Goal: Complete application form

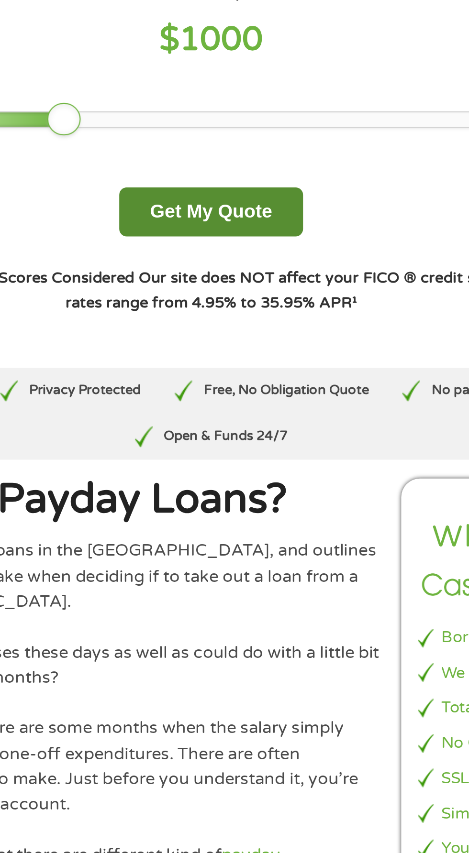
click at [249, 199] on button "Get My Quote" at bounding box center [234, 198] width 84 height 22
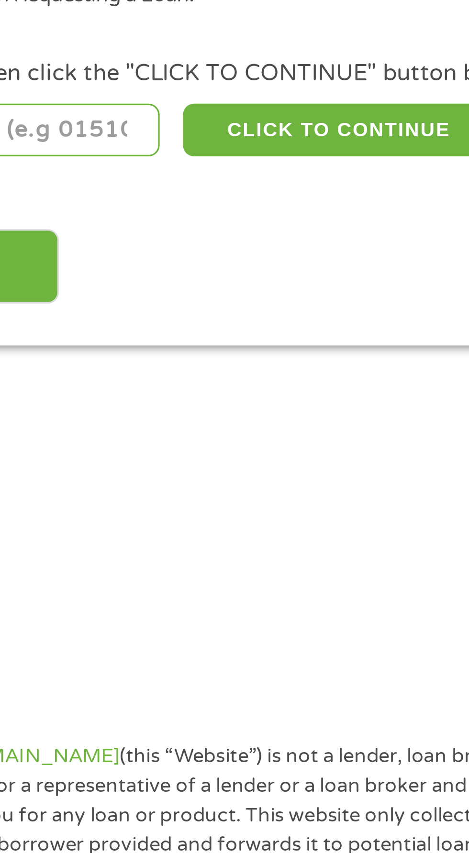
scroll to position [4, 0]
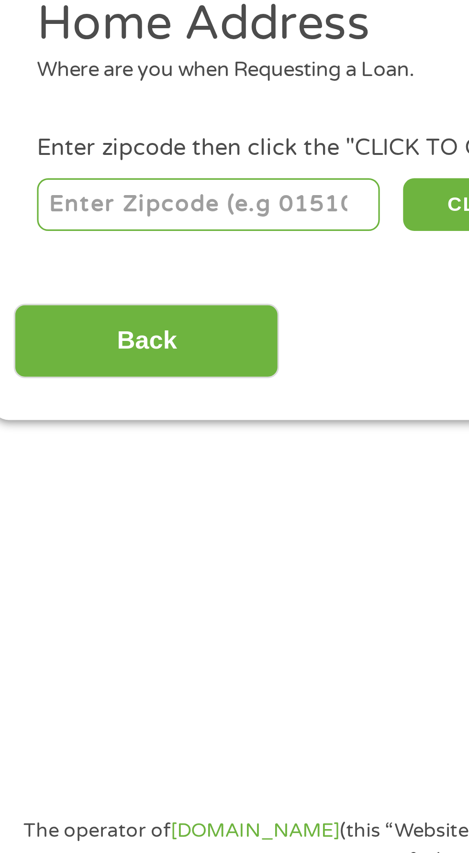
click at [75, 210] on input "number" at bounding box center [75, 207] width 106 height 16
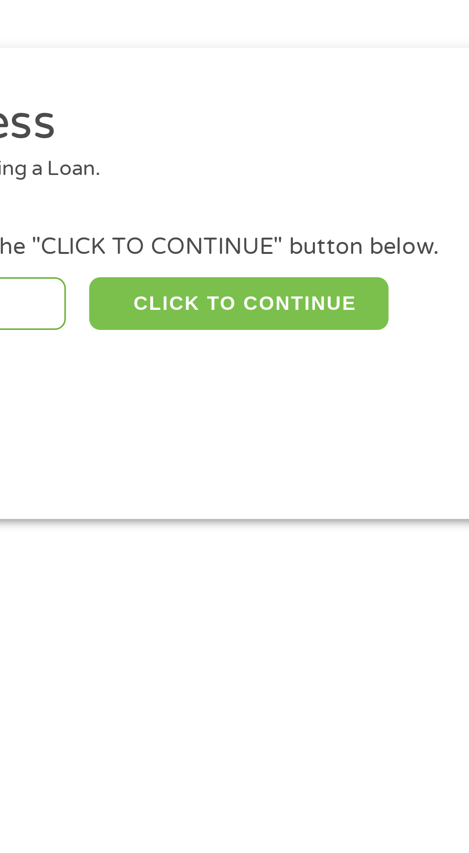
type input "30168"
click at [211, 200] on button "CLICK TO CONTINUE" at bounding box center [181, 207] width 92 height 16
type input "30168"
type input "Austell"
select select "[US_STATE]"
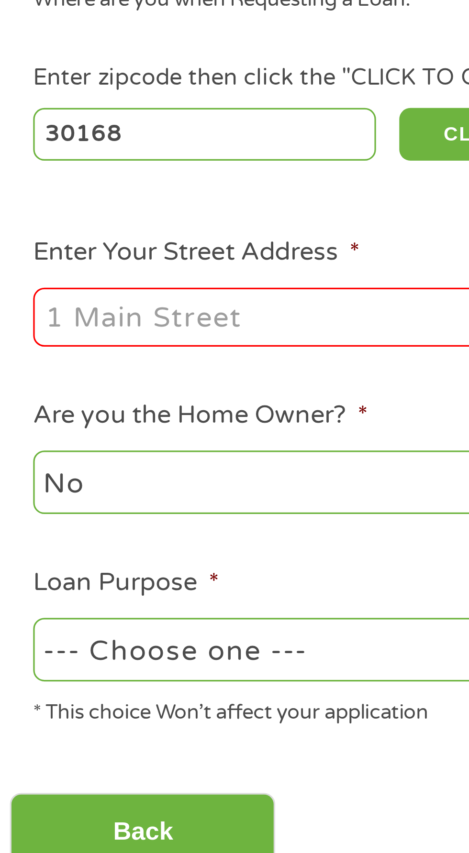
click at [103, 268] on input "Enter Your Street Address *" at bounding box center [124, 264] width 205 height 18
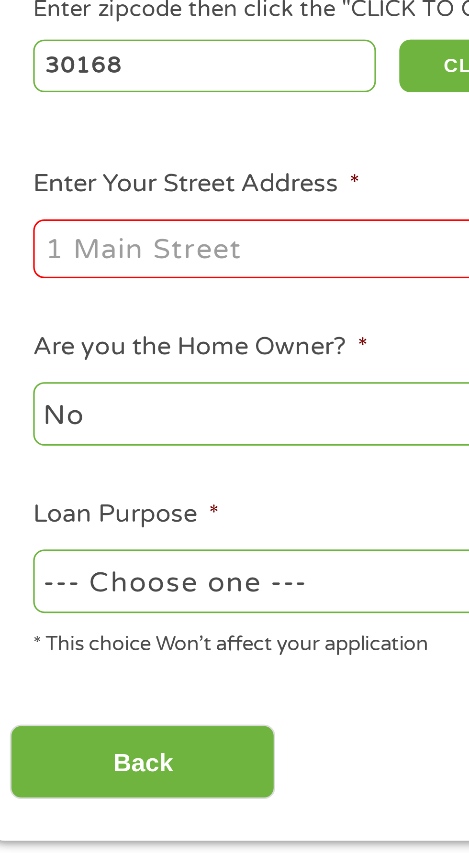
type input "[STREET_ADDRESS]"
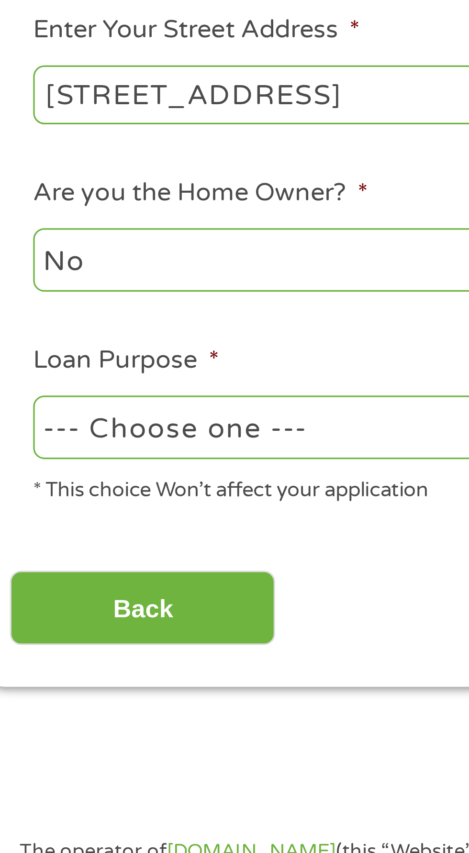
click at [105, 371] on select "--- Choose one --- Pay Bills Debt Consolidation Home Improvement Major Purchase…" at bounding box center [124, 367] width 205 height 20
select select "shorttermcash"
click at [22, 358] on select "--- Choose one --- Pay Bills Debt Consolidation Home Improvement Major Purchase…" at bounding box center [124, 367] width 205 height 20
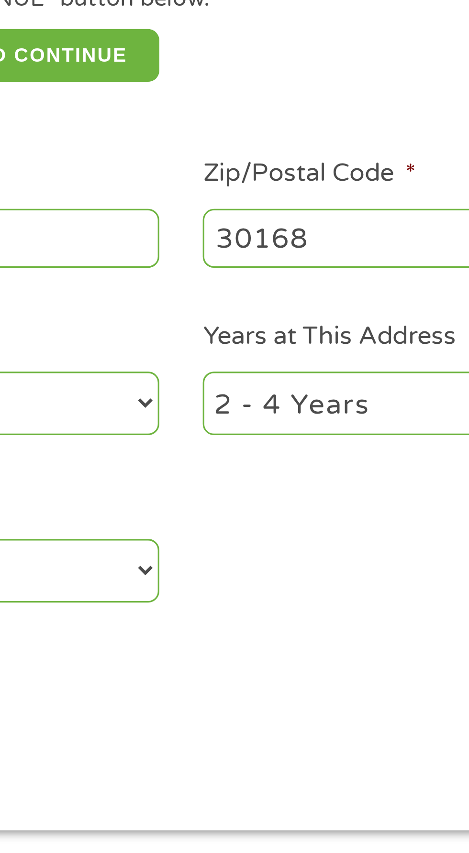
click at [297, 266] on input "30168" at bounding box center [343, 264] width 205 height 18
click at [292, 269] on input "30168" at bounding box center [343, 264] width 205 height 18
click at [299, 269] on input "30168" at bounding box center [343, 264] width 205 height 18
click at [292, 273] on input "_____" at bounding box center [343, 264] width 205 height 18
type input "3____"
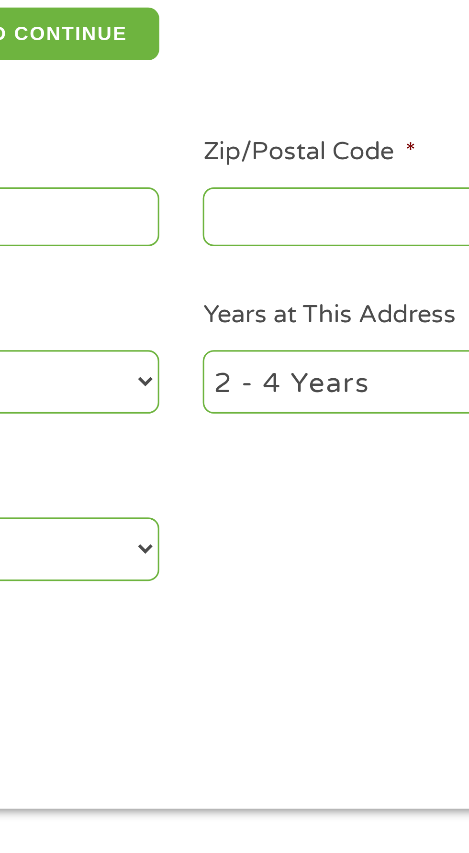
click at [281, 265] on input "Zip/Postal Code *" at bounding box center [343, 264] width 205 height 18
click at [299, 273] on input "_____" at bounding box center [343, 264] width 205 height 18
click at [287, 266] on input "3____" at bounding box center [343, 264] width 205 height 18
click at [290, 269] on input "30___" at bounding box center [343, 264] width 205 height 18
click at [285, 267] on input "301__" at bounding box center [343, 264] width 205 height 18
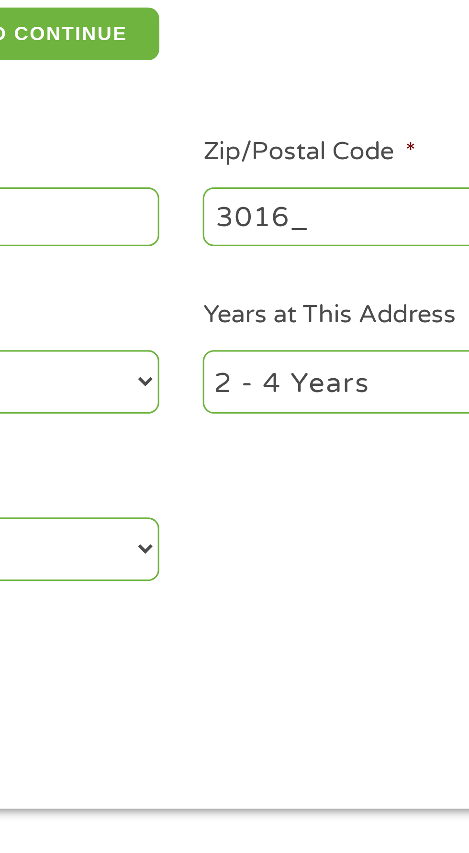
click at [293, 266] on input "3016_" at bounding box center [343, 264] width 205 height 18
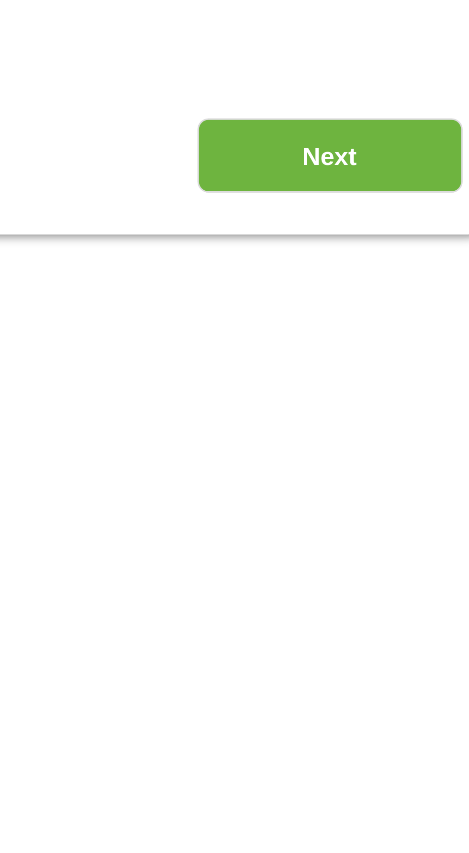
scroll to position [14, 0]
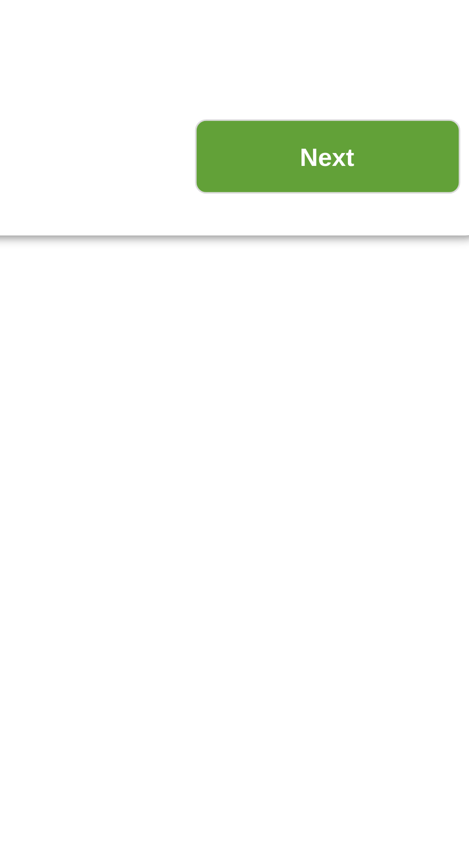
type input "30165"
click at [419, 412] on input "Next" at bounding box center [413, 412] width 82 height 23
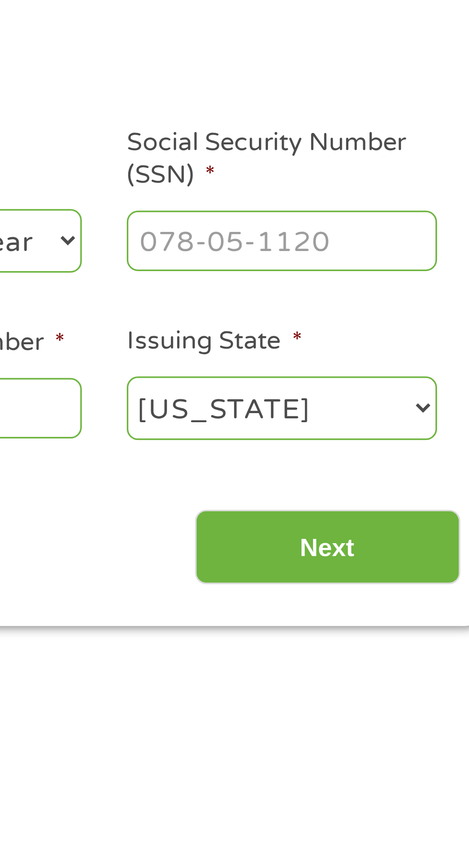
scroll to position [4, 0]
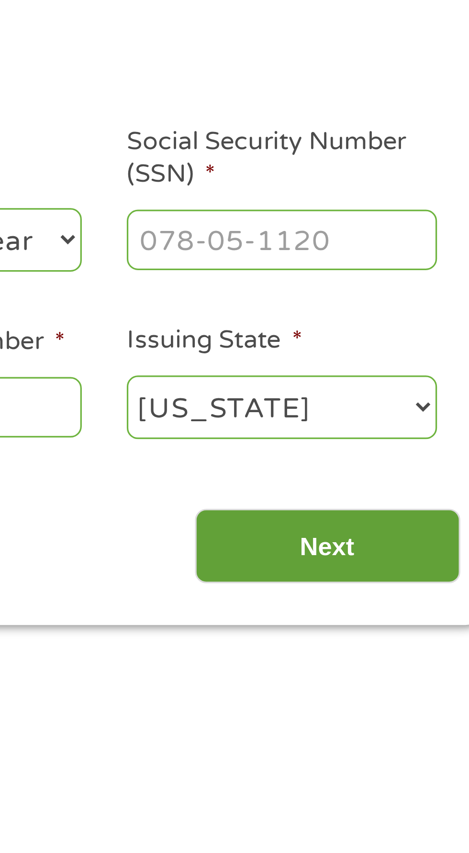
click at [427, 310] on input "Next" at bounding box center [413, 304] width 82 height 23
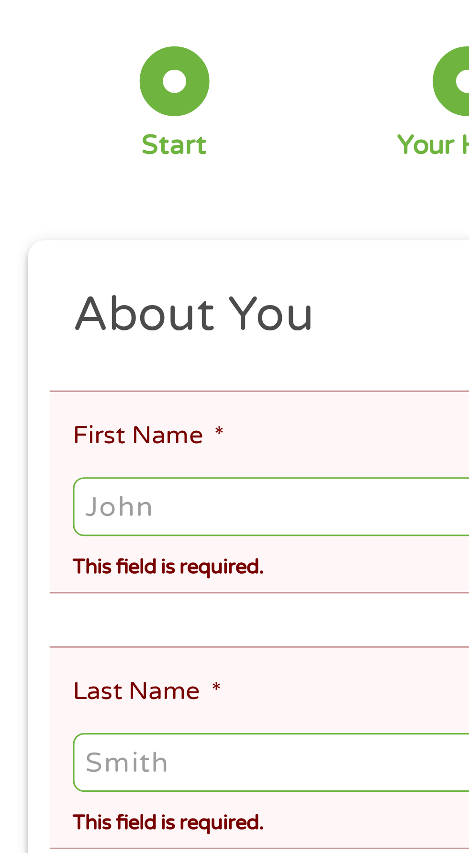
click at [81, 242] on input "First Name *" at bounding box center [234, 238] width 424 height 18
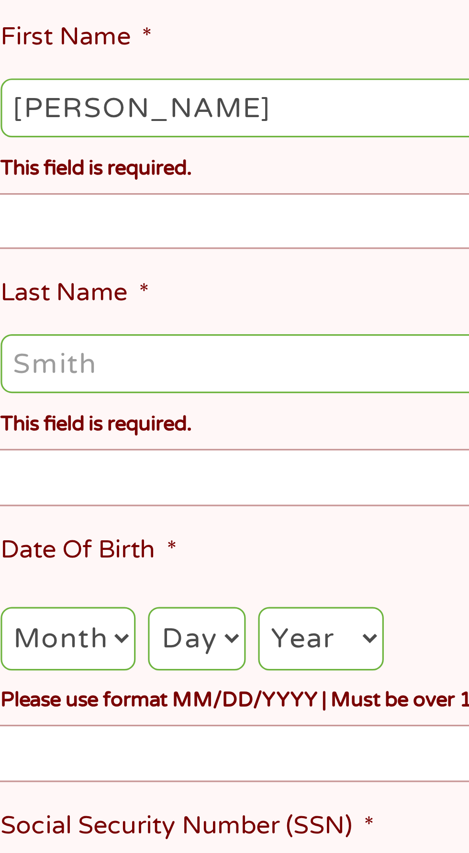
scroll to position [13, 0]
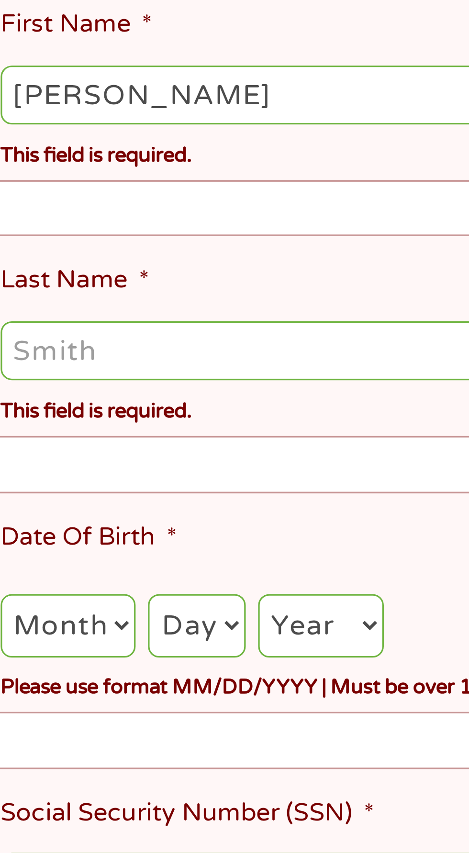
type input "[PERSON_NAME]"
click at [97, 314] on input "Last Name *" at bounding box center [234, 317] width 424 height 18
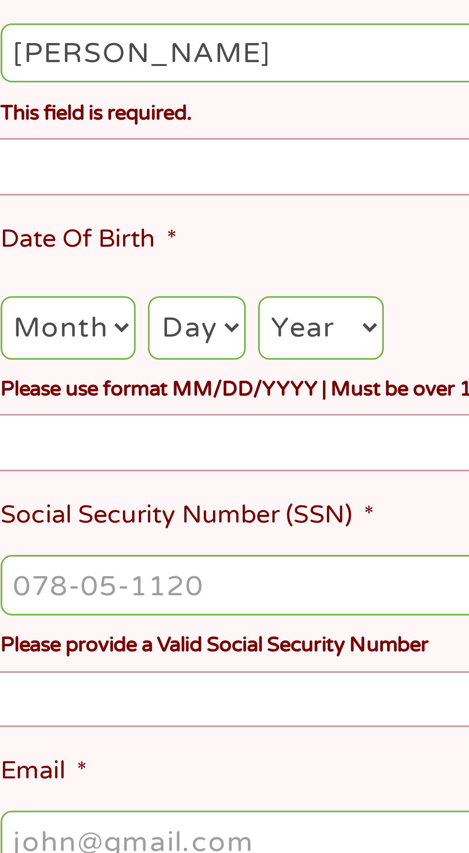
type input "[PERSON_NAME]"
click at [53, 392] on select "Month 1 2 3 4 5 6 7 8 9 10 11 12" at bounding box center [43, 402] width 42 height 20
select select "6"
click at [22, 392] on select "Month 1 2 3 4 5 6 7 8 9 10 11 12" at bounding box center [43, 402] width 42 height 20
click at [90, 392] on select "Day 1 2 3 4 5 6 7 8 9 10 11 12 13 14 15 16 17 18 19 20 21 22 23 24 25 26 27 28 …" at bounding box center [83, 402] width 30 height 20
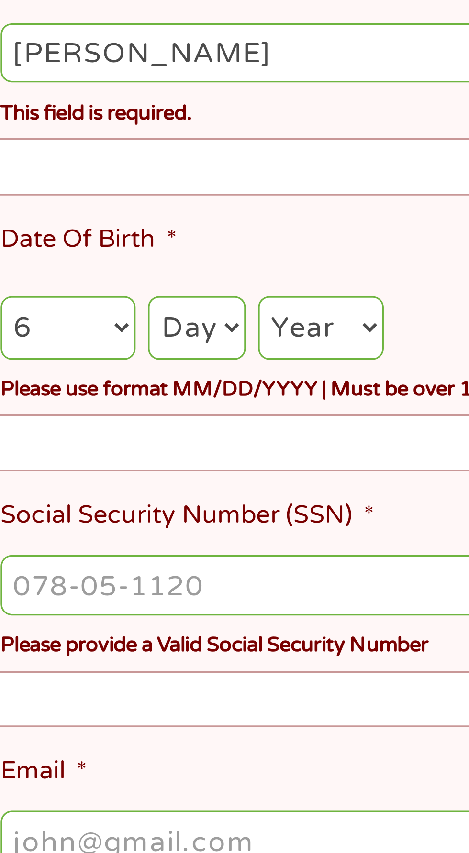
select select "16"
click at [69, 392] on select "Day 1 2 3 4 5 6 7 8 9 10 11 12 13 14 15 16 17 18 19 20 21 22 23 24 25 26 27 28 …" at bounding box center [83, 402] width 30 height 20
click at [131, 392] on select "Year [DATE] 2006 2005 2004 2003 2002 2001 2000 1999 1998 1997 1996 1995 1994 19…" at bounding box center [121, 402] width 39 height 20
select select "1980"
click at [103, 392] on select "Year [DATE] 2006 2005 2004 2003 2002 2001 2000 1999 1998 1997 1996 1995 1994 19…" at bounding box center [121, 402] width 39 height 20
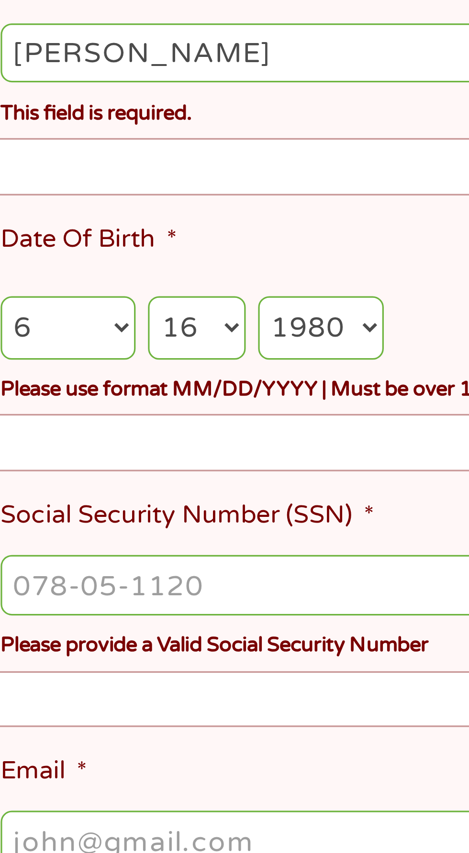
click at [91, 472] on input "Social Security Number (SSN) *" at bounding box center [234, 481] width 424 height 18
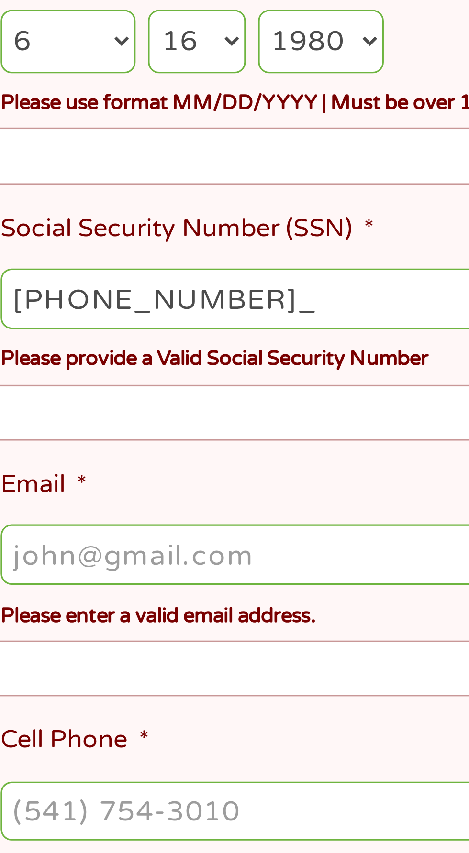
type input "410-35-2005"
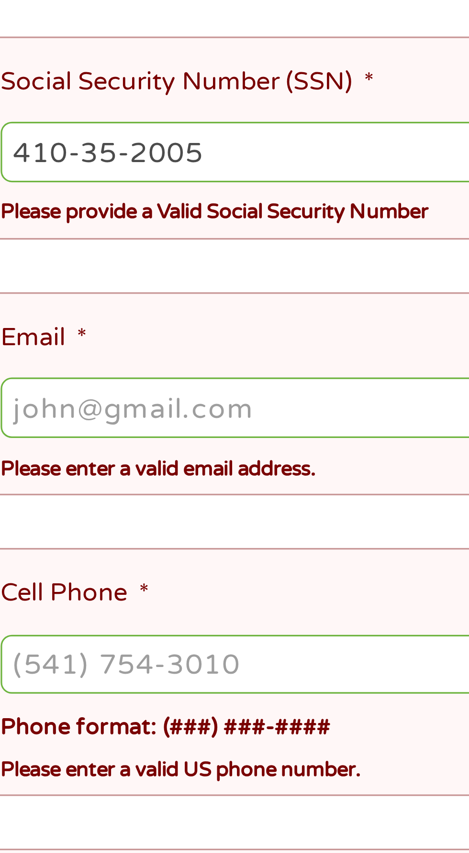
click at [93, 551] on input "Email *" at bounding box center [234, 560] width 424 height 18
type input "[EMAIL_ADDRESS][DOMAIN_NAME]"
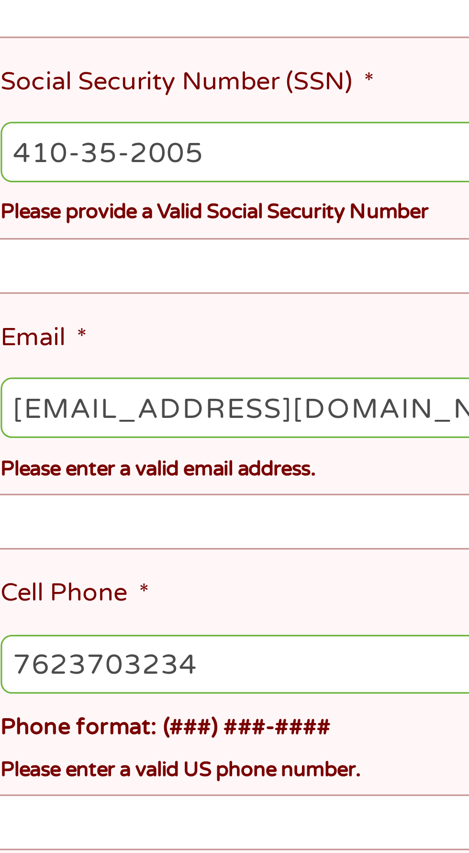
type input "[PHONE_NUMBER]"
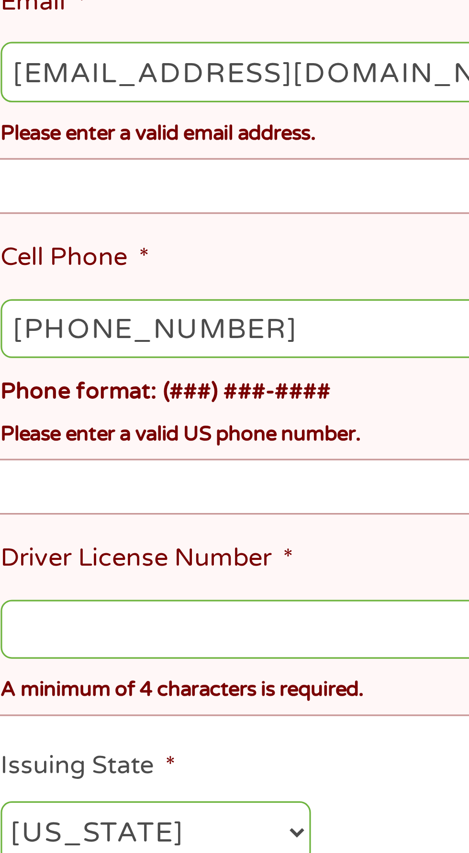
click at [89, 723] on input "Driver License Number *" at bounding box center [234, 732] width 424 height 18
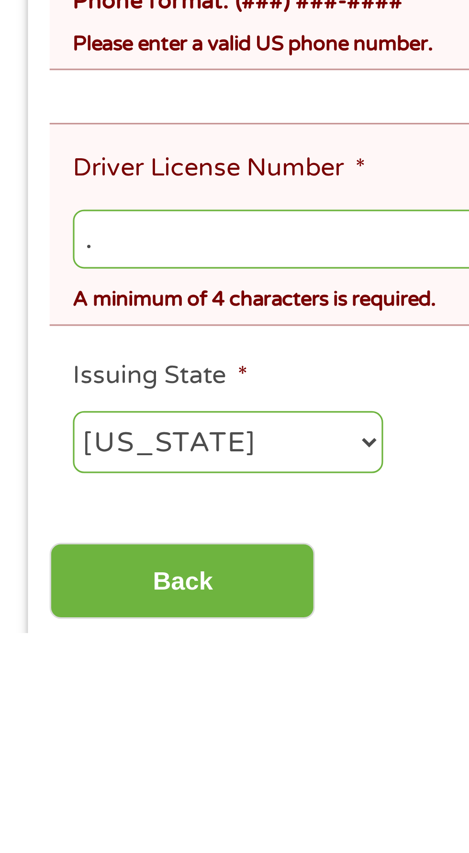
click at [94, 723] on input "." at bounding box center [234, 732] width 424 height 18
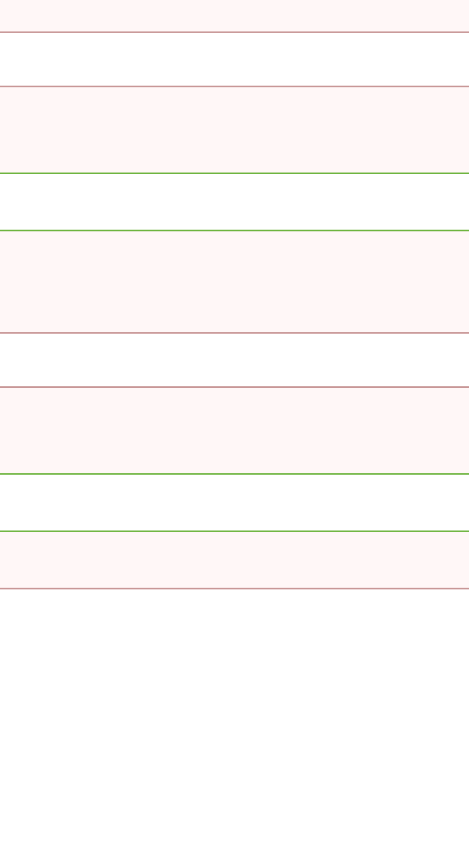
scroll to position [0, 0]
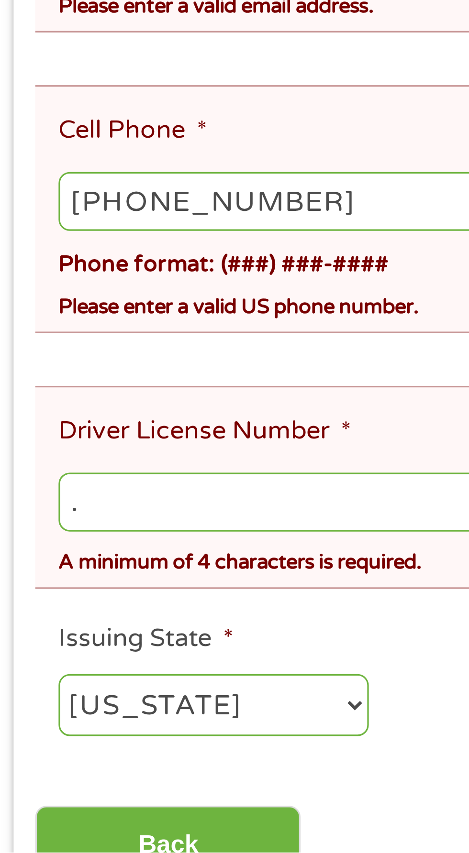
click at [68, 736] on input "." at bounding box center [234, 745] width 424 height 18
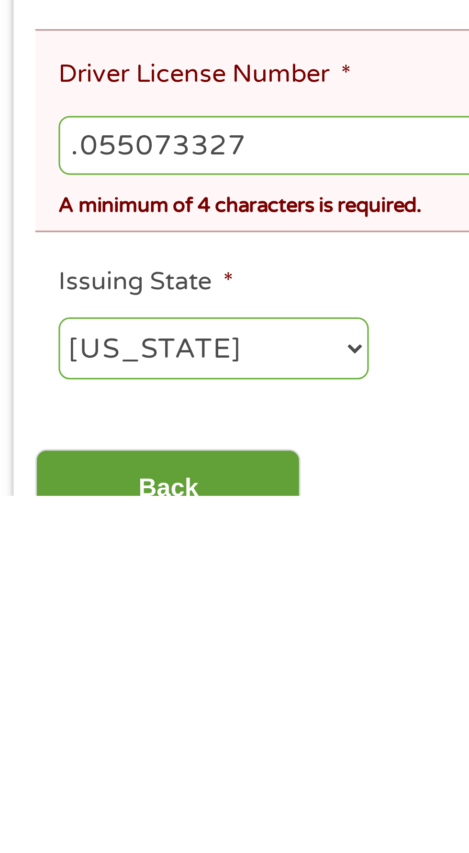
type input ".055073327"
click at [76, 839] on input "Back" at bounding box center [56, 850] width 82 height 23
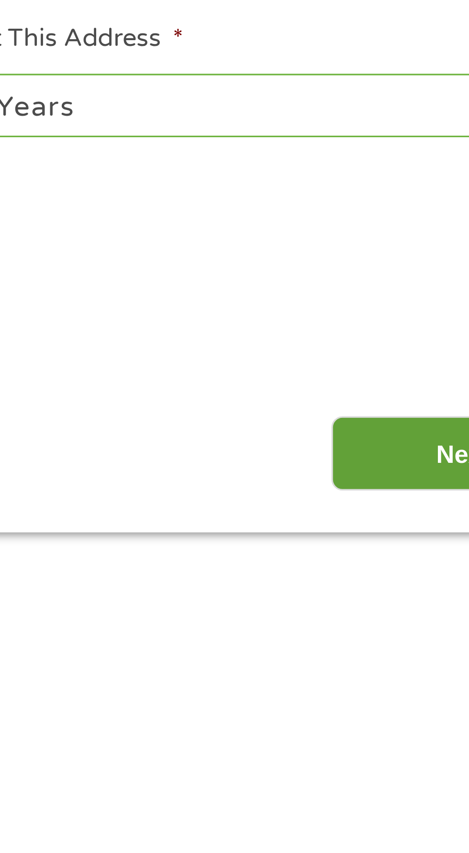
click at [397, 434] on input "Next" at bounding box center [413, 426] width 82 height 23
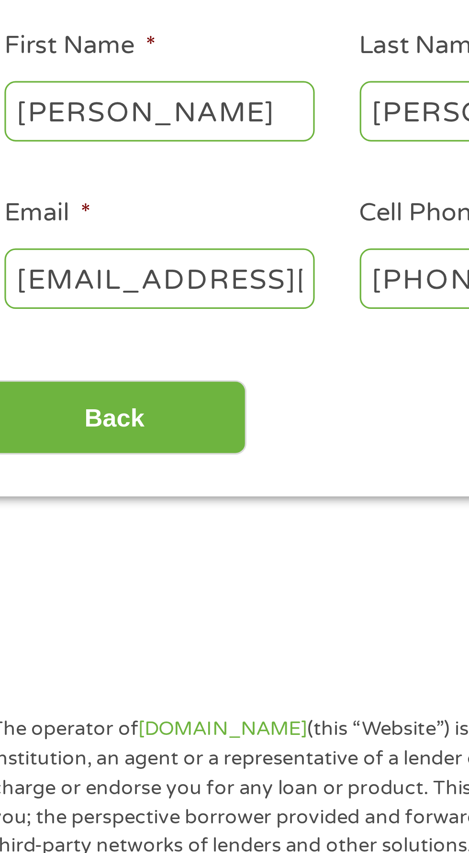
scroll to position [4, 0]
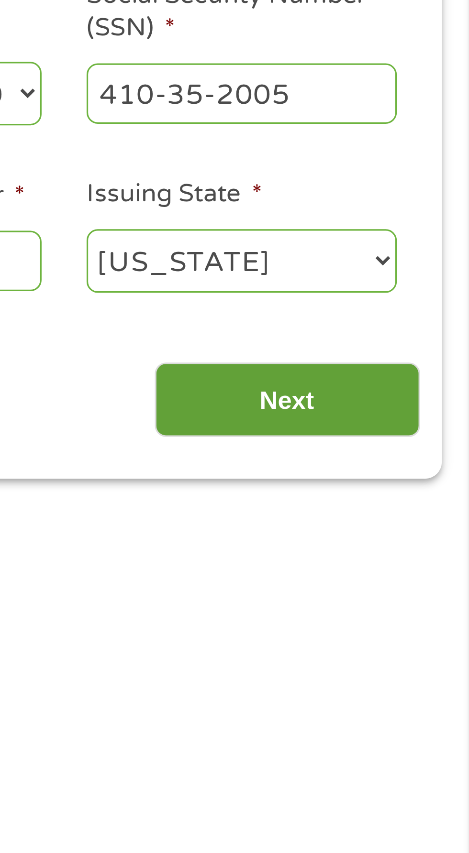
click at [430, 305] on input "Next" at bounding box center [413, 304] width 82 height 23
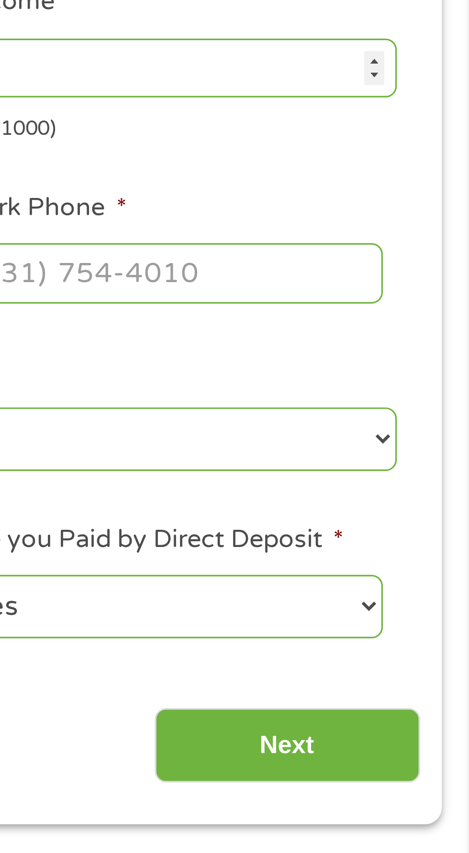
scroll to position [4, 4]
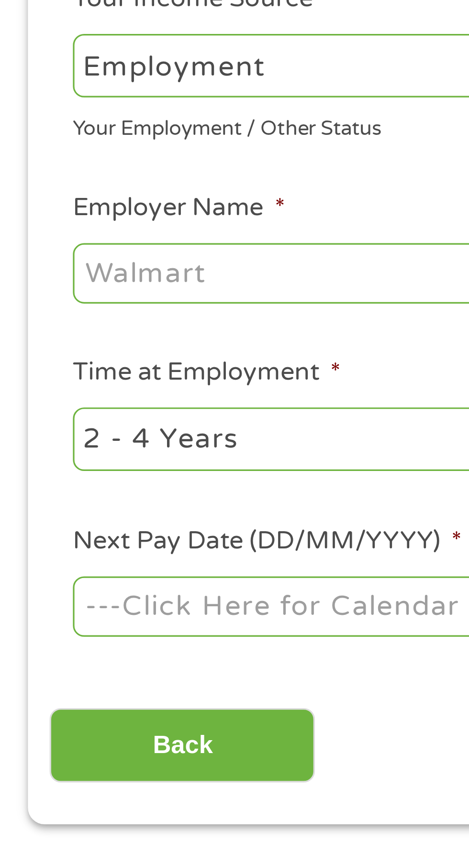
click at [99, 269] on input "Employer Name *" at bounding box center [87, 265] width 131 height 18
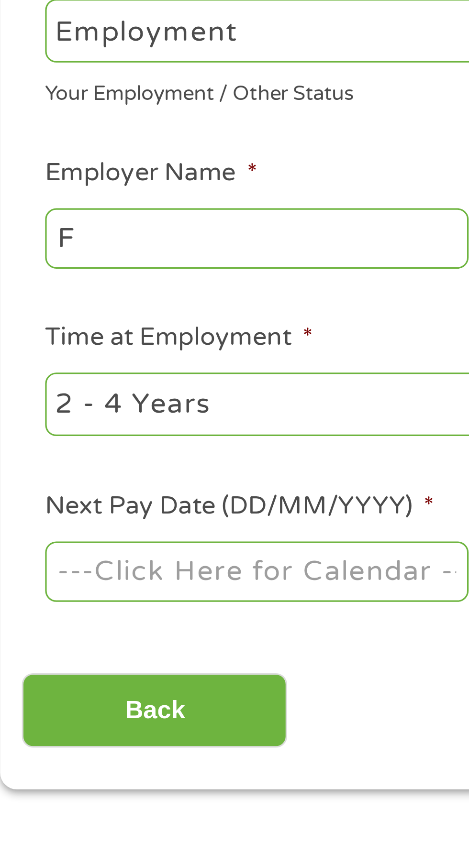
type input "F"
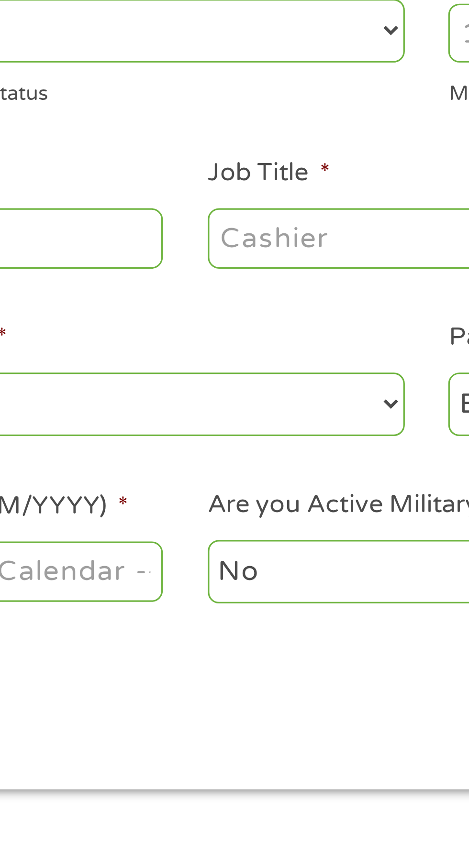
type input "F&P [US_STATE]"
click at [215, 265] on input "Job Title *" at bounding box center [232, 265] width 131 height 18
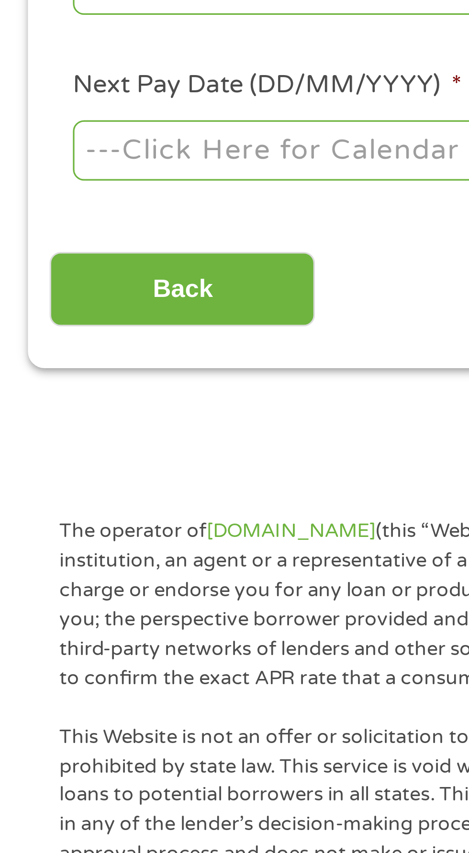
type input "Press operator"
click at [95, 370] on body "Home Get Loan Offer How it works FAQs Blog Cash Loans Quick Loans Online Loans …" at bounding box center [234, 725] width 469 height 1459
click at [102, 368] on input "Next Pay Date (DD/MM/YYYY) *" at bounding box center [87, 368] width 131 height 18
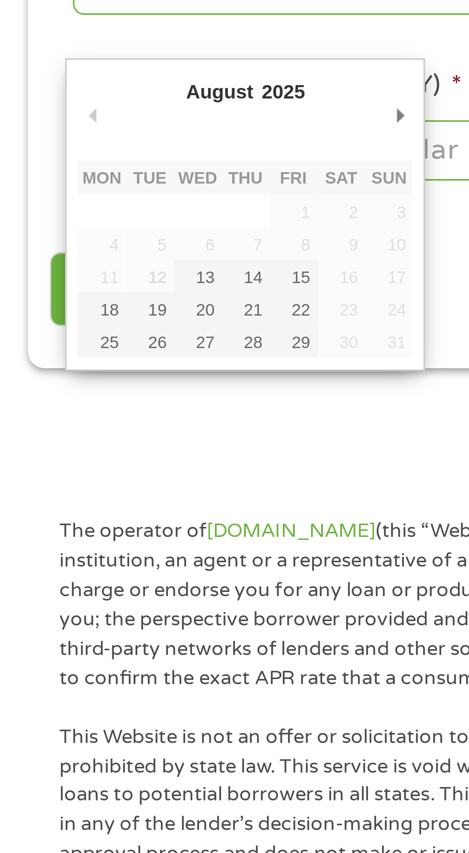
type input "[DATE]"
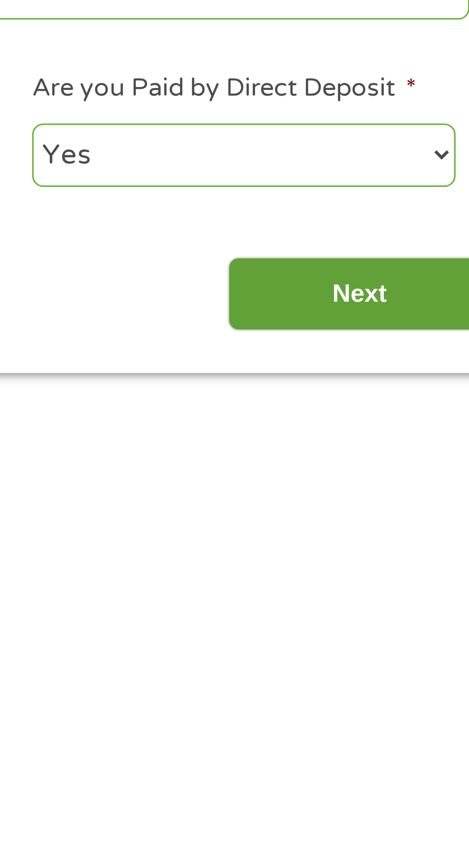
click at [413, 412] on input "Next" at bounding box center [413, 411] width 82 height 23
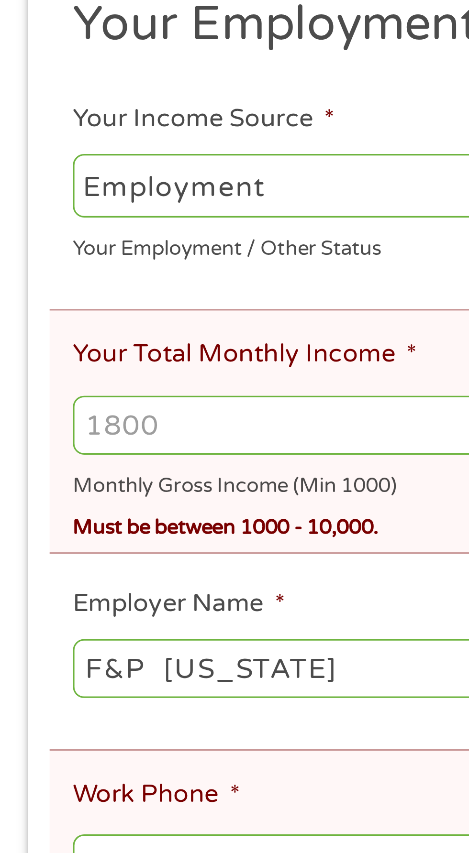
click at [118, 238] on select "--- Choose one --- Employment [DEMOGRAPHIC_DATA] Benefits" at bounding box center [124, 238] width 205 height 20
click at [22, 228] on select "--- Choose one --- Employment [DEMOGRAPHIC_DATA] Benefits" at bounding box center [124, 238] width 205 height 20
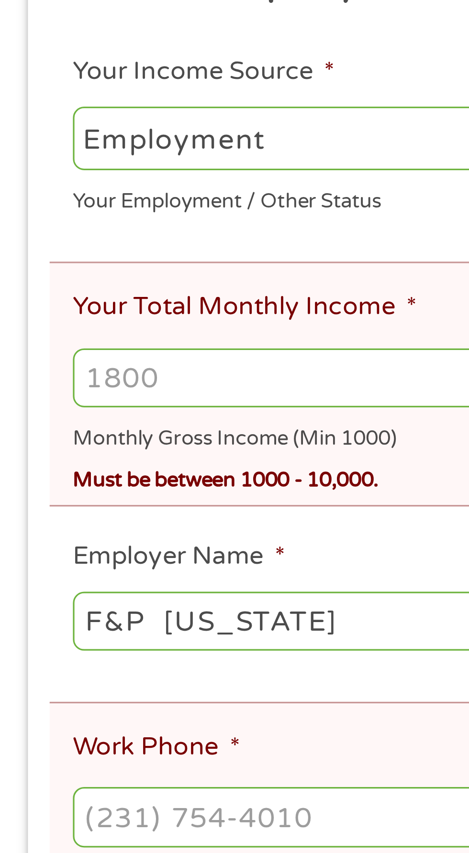
click at [77, 314] on input "Your Total Monthly Income *" at bounding box center [234, 311] width 424 height 18
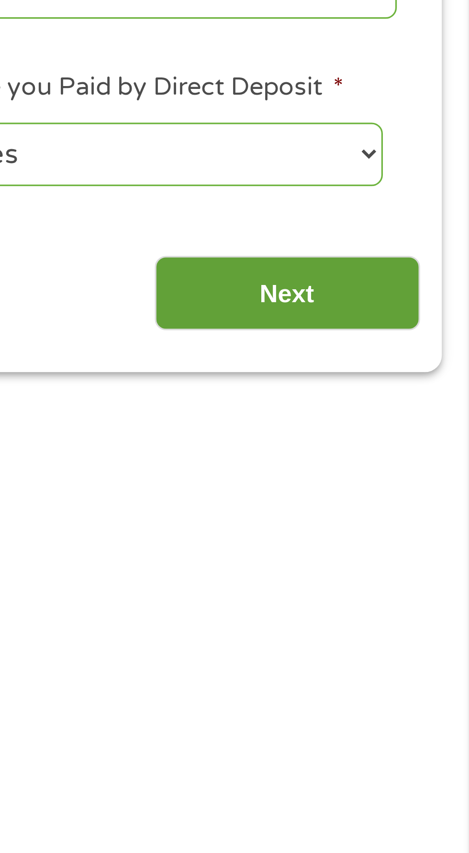
type input "4800"
click at [425, 618] on input "Next" at bounding box center [413, 618] width 82 height 23
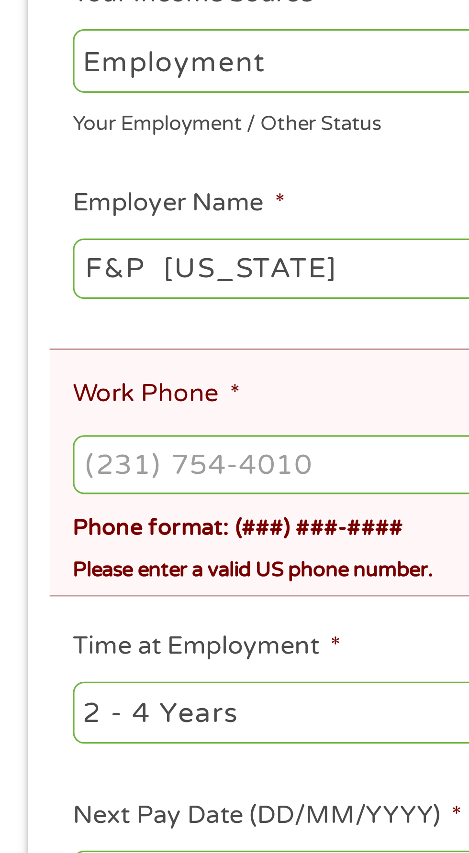
click at [63, 368] on input "Work Phone *" at bounding box center [234, 362] width 424 height 18
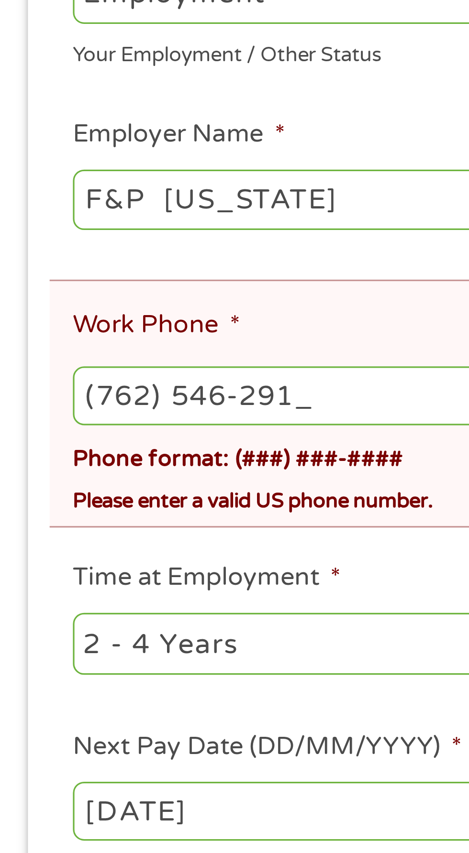
type input "[PHONE_NUMBER]"
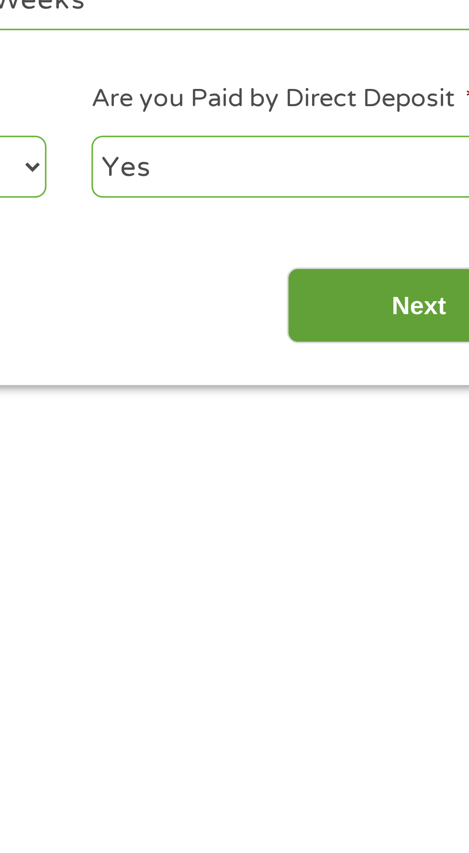
click at [408, 537] on input "Next" at bounding box center [413, 532] width 82 height 23
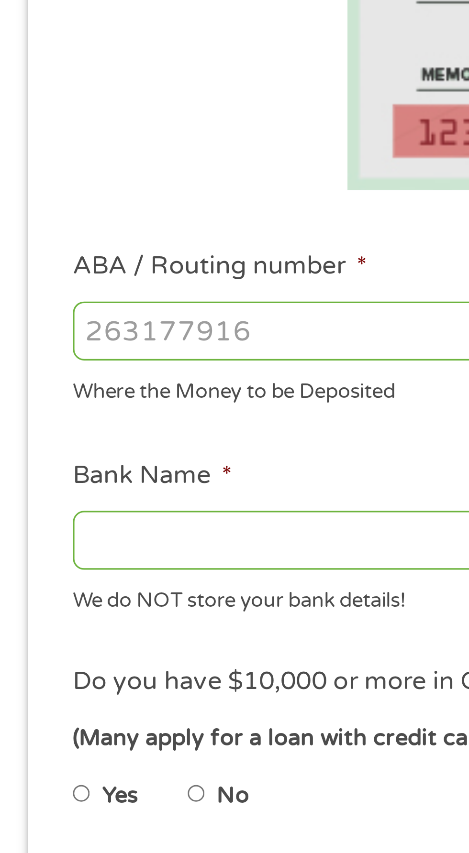
click at [97, 341] on input "ABA / Routing number *" at bounding box center [124, 337] width 205 height 18
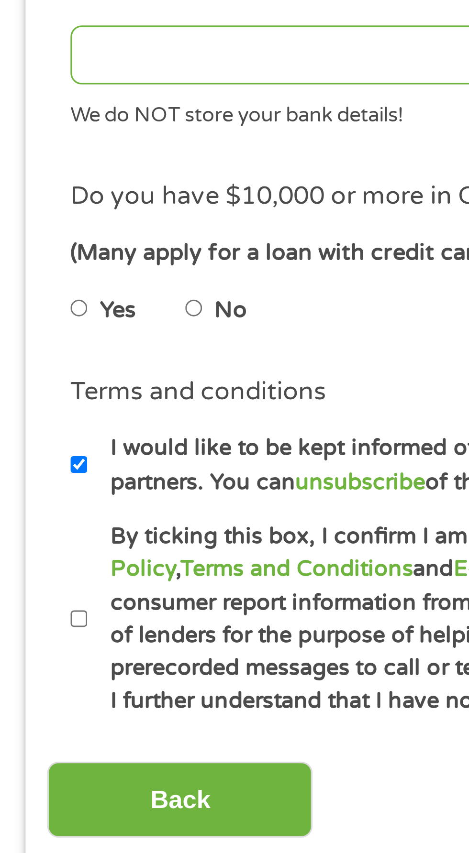
click at [63, 482] on input "No" at bounding box center [61, 480] width 6 height 15
radio input "true"
click at [26, 574] on input "By ticking this box, I confirm I am at least [DEMOGRAPHIC_DATA]. I confirm I ha…" at bounding box center [25, 575] width 6 height 15
checkbox input "true"
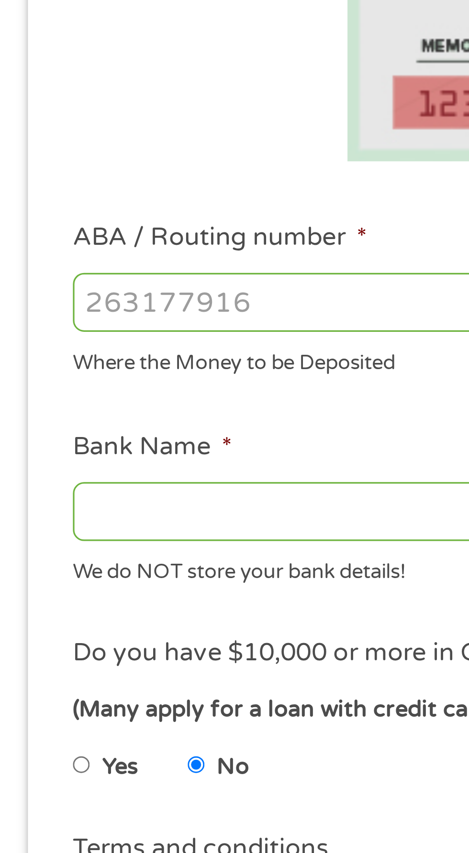
scroll to position [6, 0]
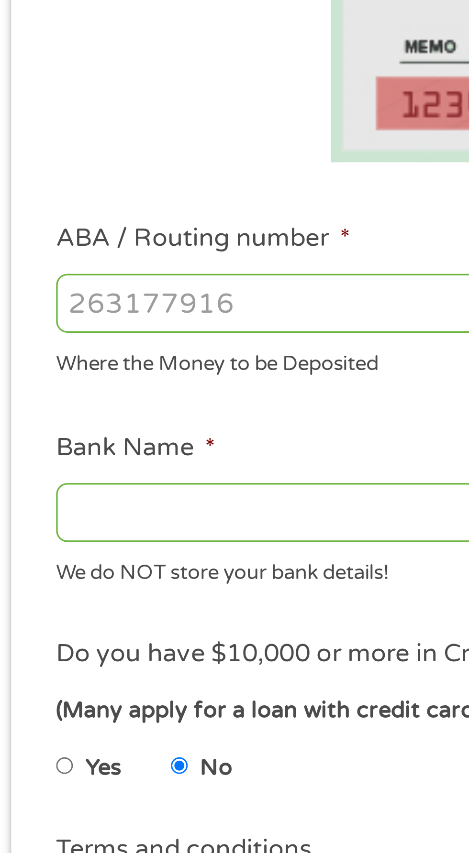
click at [52, 336] on input "ABA / Routing number *" at bounding box center [124, 335] width 205 height 18
type input "061113415"
type input "BBT GA"
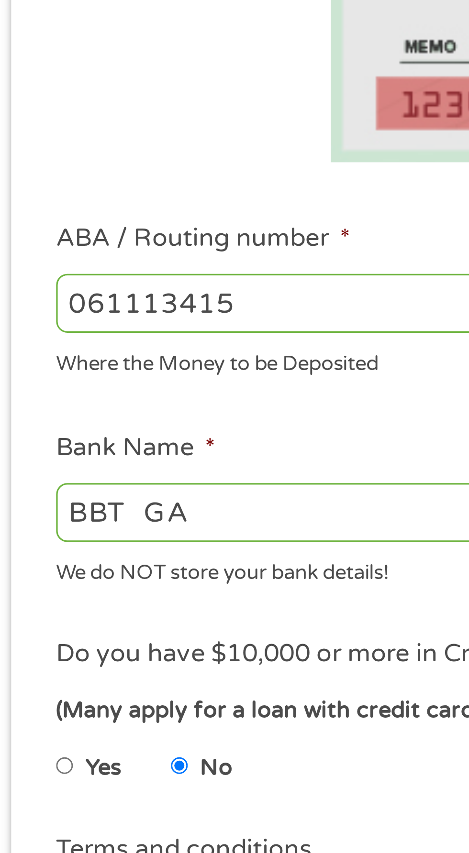
type input "061113415"
click at [133, 338] on input "061113415" at bounding box center [124, 335] width 205 height 18
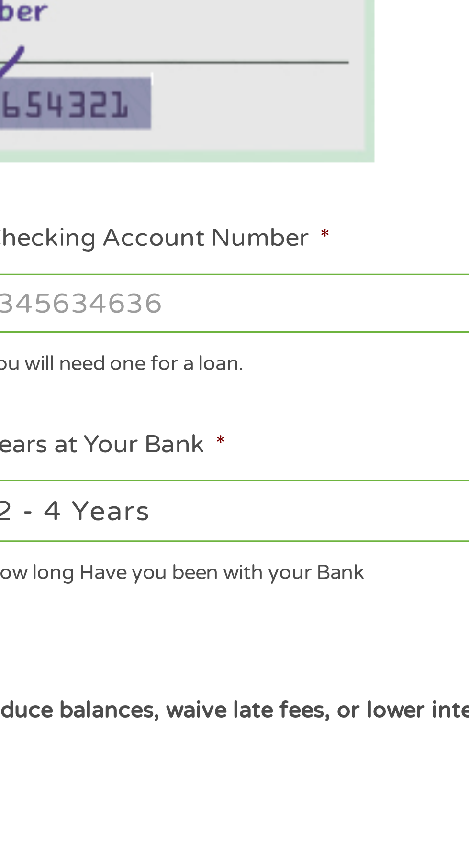
click at [276, 339] on input "Checking Account Number *" at bounding box center [343, 335] width 205 height 18
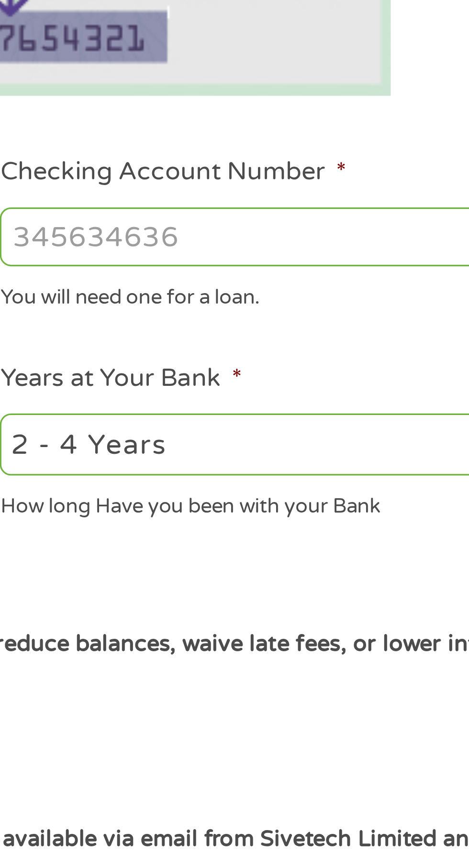
click at [282, 338] on input "Checking Account Number *" at bounding box center [343, 335] width 205 height 18
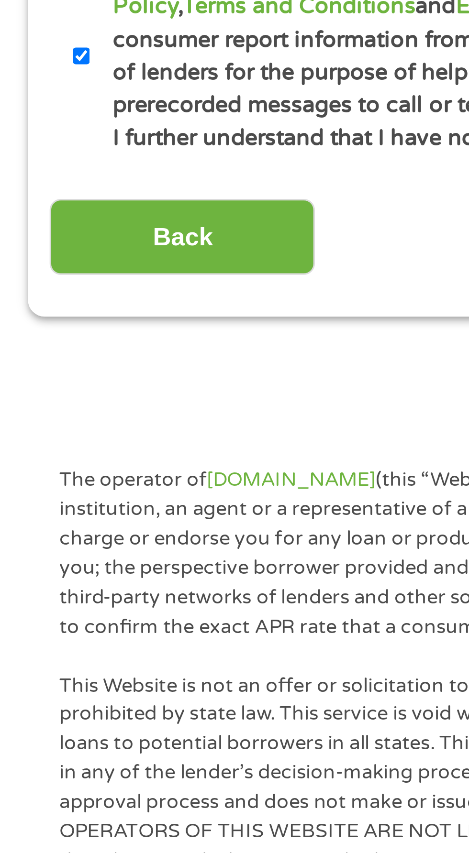
scroll to position [562, 0]
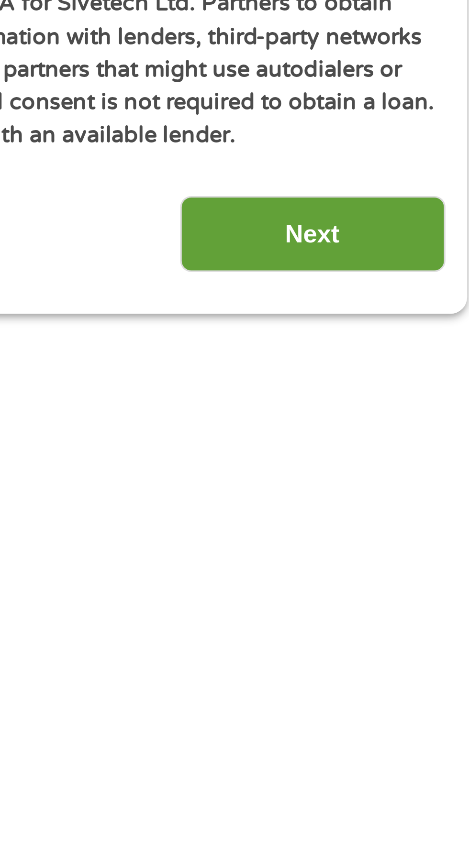
type input "1110022868032"
click at [427, 71] on input "Next" at bounding box center [413, 73] width 82 height 23
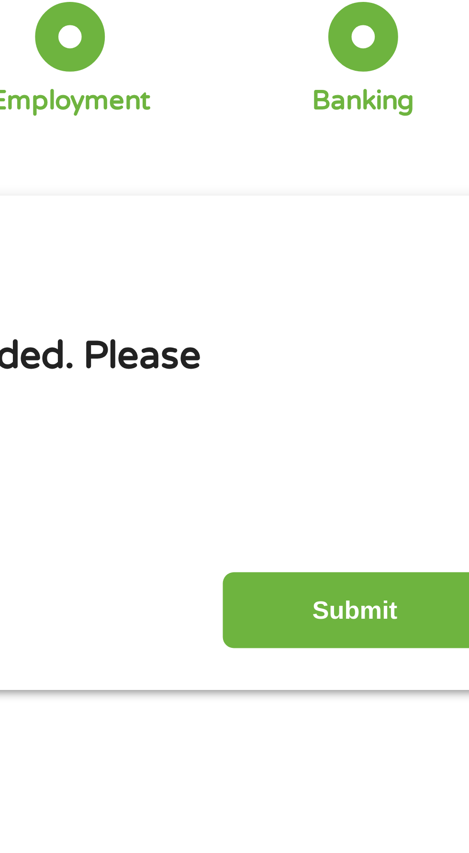
scroll to position [0, 0]
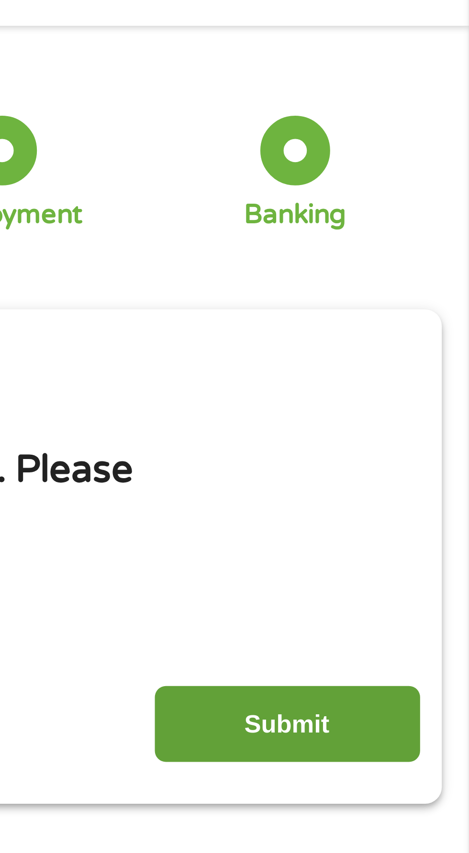
click at [414, 267] on input "Submit" at bounding box center [413, 260] width 82 height 23
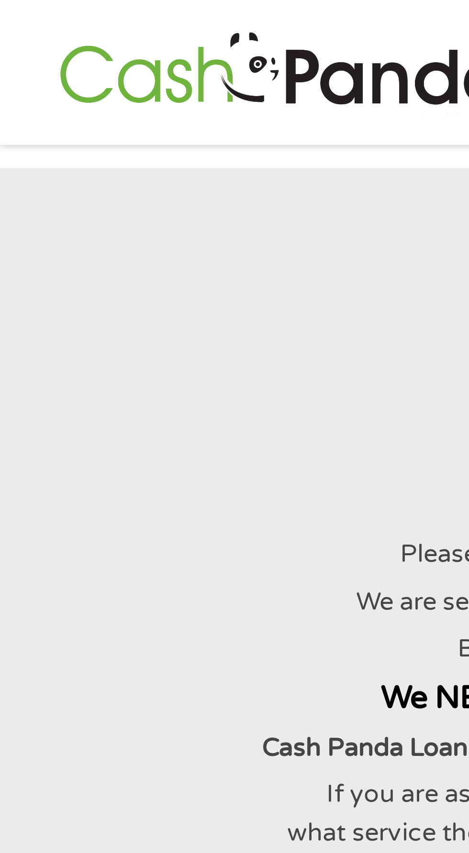
click at [111, 124] on div at bounding box center [233, 105] width 445 height 58
